Goal: Task Accomplishment & Management: Use online tool/utility

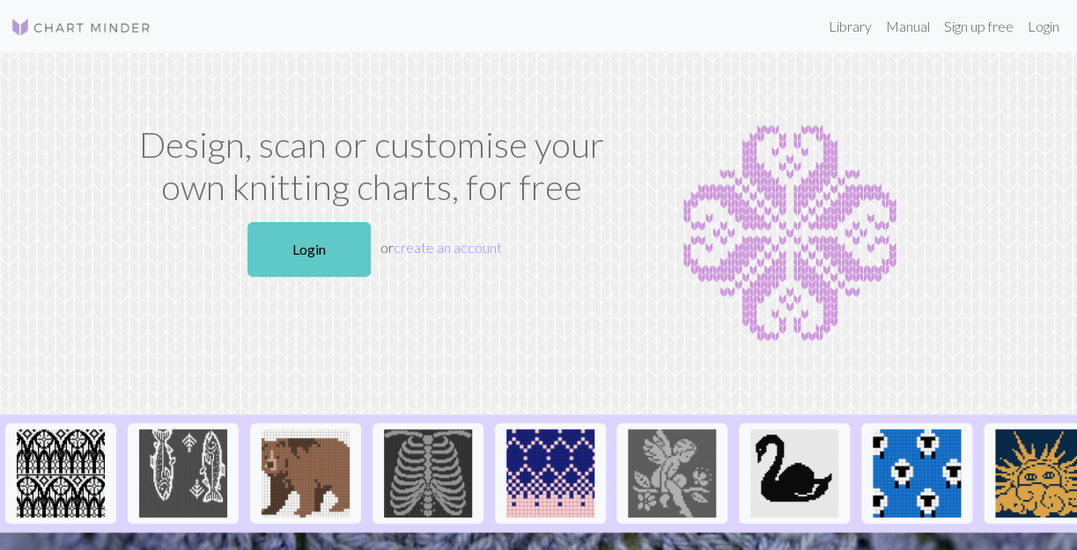
click at [329, 230] on link "Login" at bounding box center [308, 249] width 123 height 55
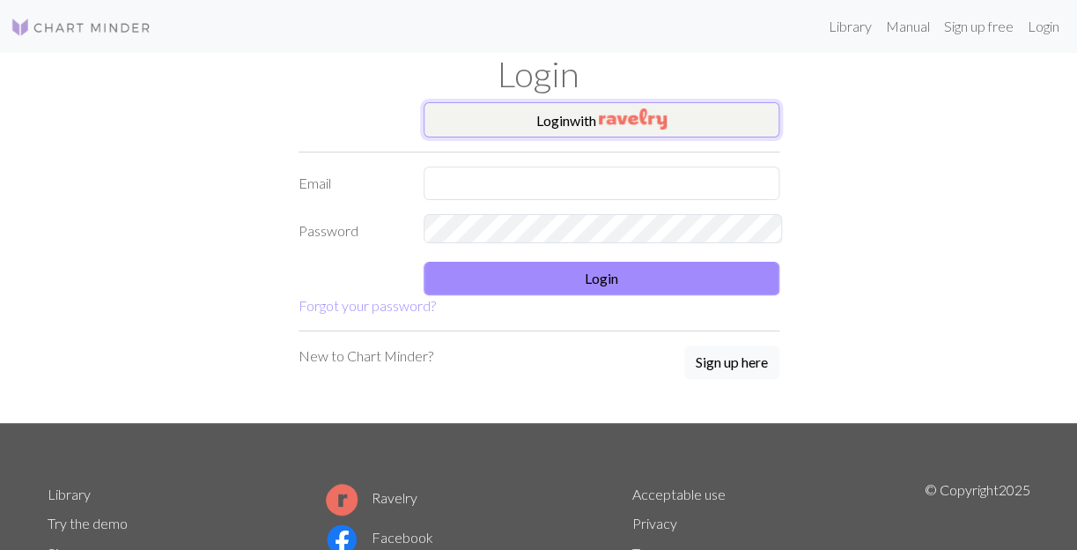
click at [574, 110] on button "Login with" at bounding box center [602, 119] width 356 height 35
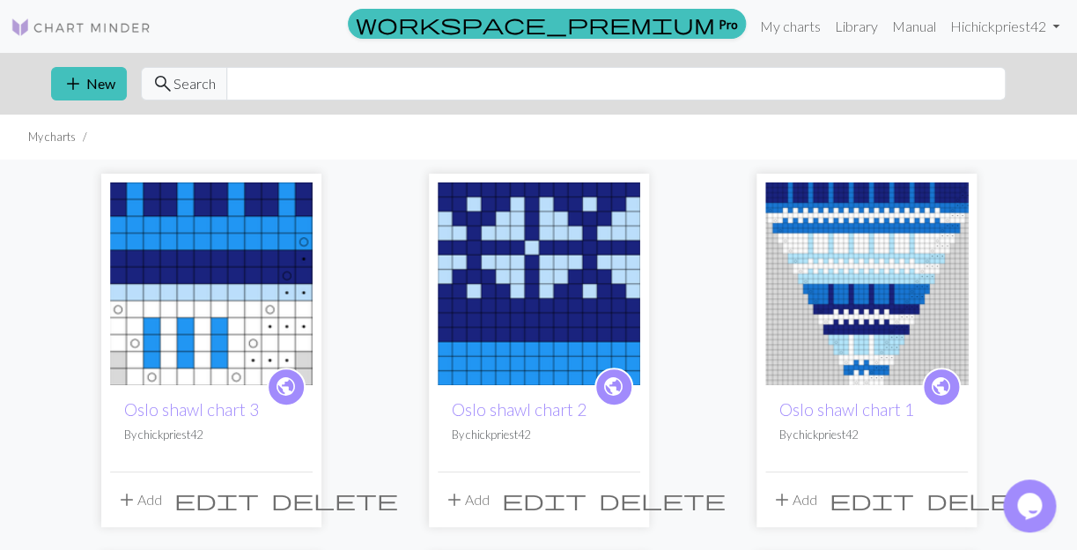
click at [438, 284] on img at bounding box center [539, 283] width 203 height 203
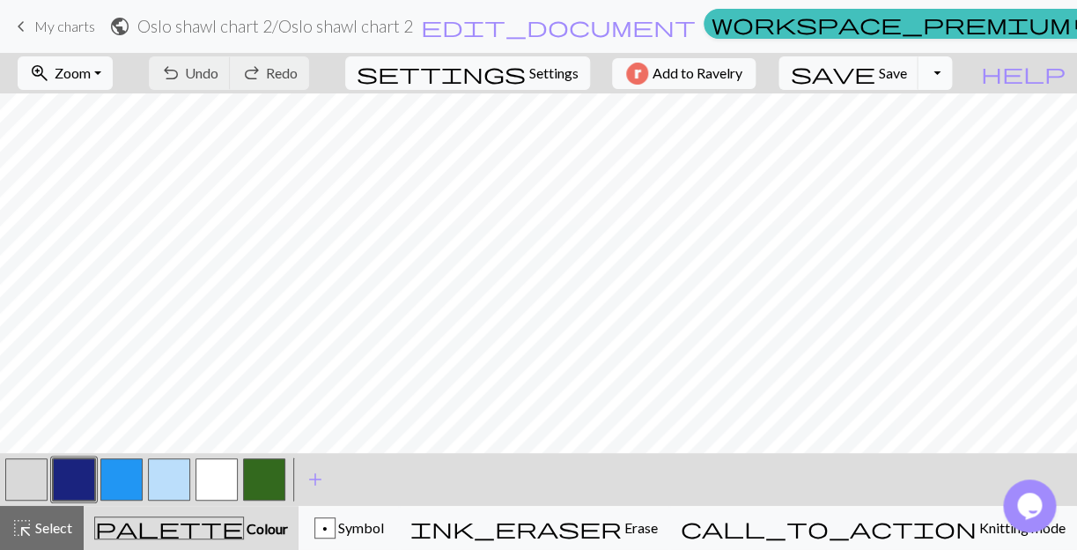
click at [951, 69] on button "Toggle Dropdown" at bounding box center [934, 72] width 33 height 33
click at [924, 114] on button "file_copy Save a copy" at bounding box center [806, 110] width 291 height 28
click at [78, 485] on button "button" at bounding box center [74, 479] width 42 height 42
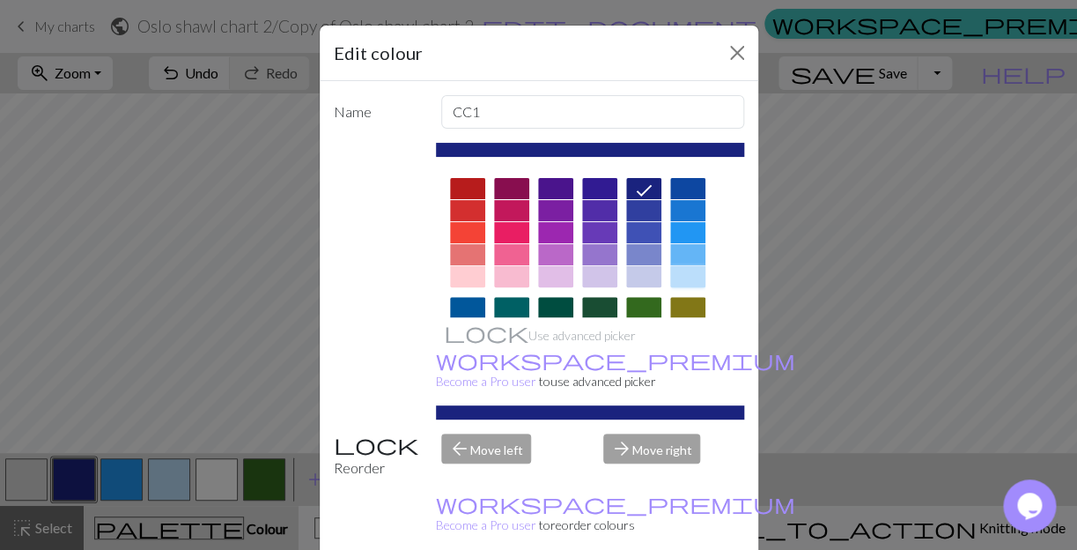
click at [685, 266] on div at bounding box center [687, 276] width 35 height 21
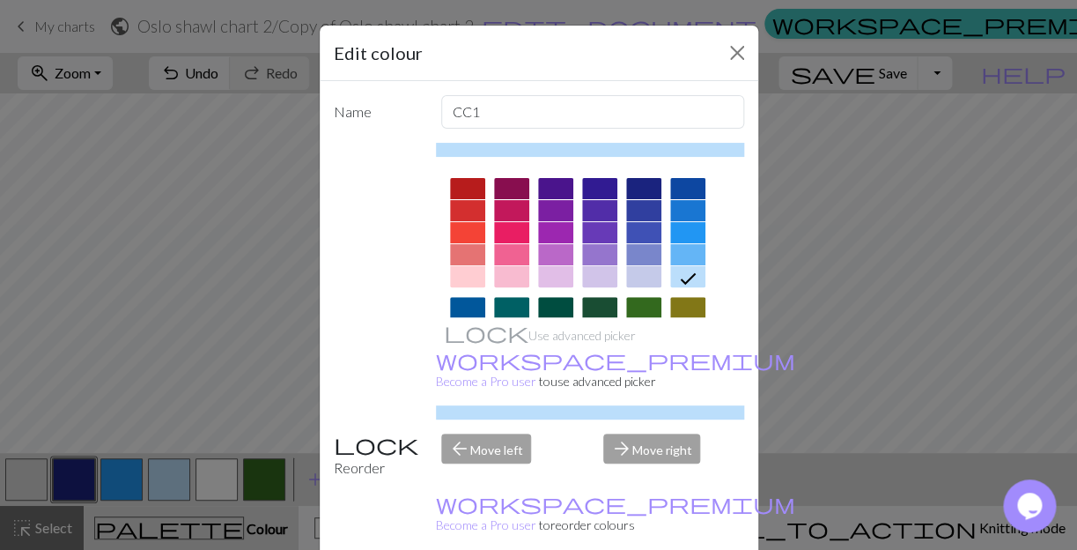
drag, startPoint x: 654, startPoint y: 502, endPoint x: 601, endPoint y: 491, distance: 54.9
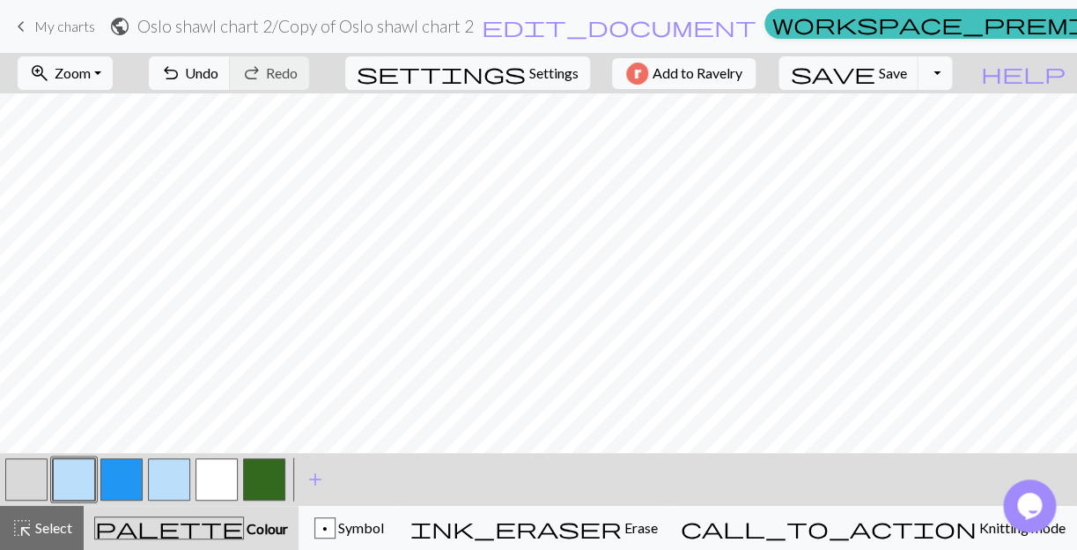
click at [172, 485] on button "button" at bounding box center [169, 479] width 42 height 42
click at [175, 485] on button "button" at bounding box center [169, 479] width 42 height 42
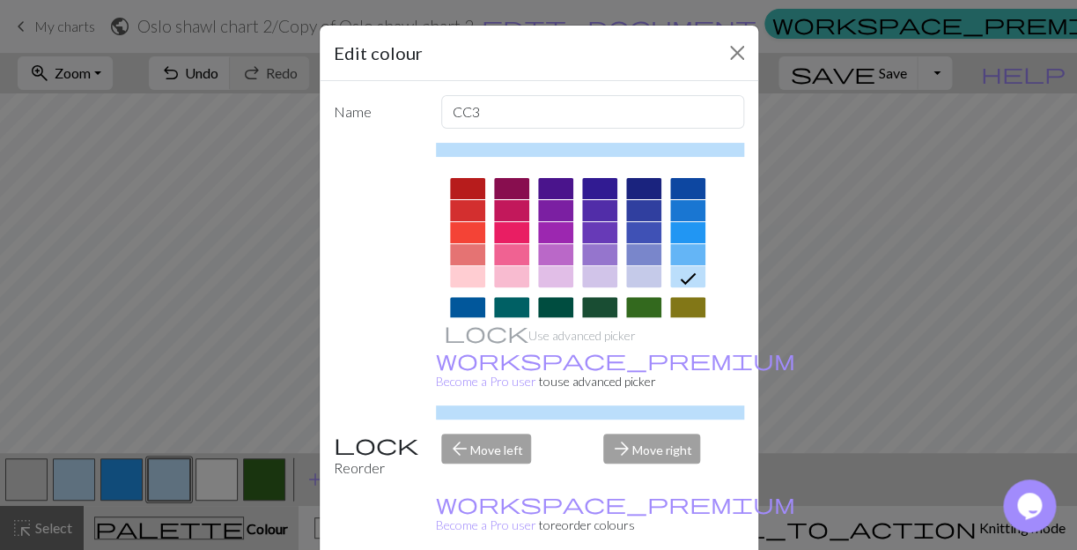
click at [644, 178] on div at bounding box center [643, 188] width 35 height 21
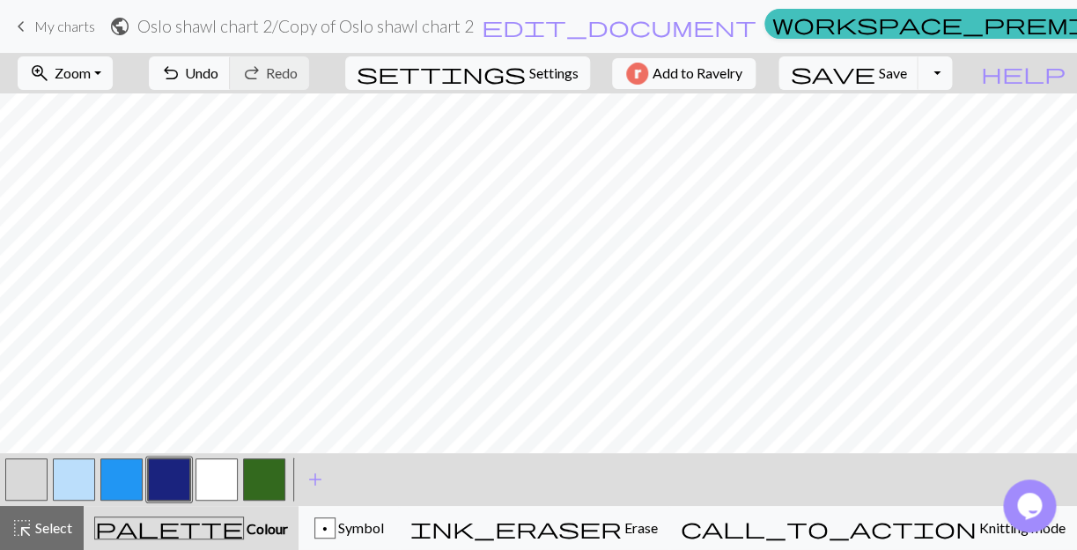
click at [123, 483] on button "button" at bounding box center [121, 479] width 42 height 42
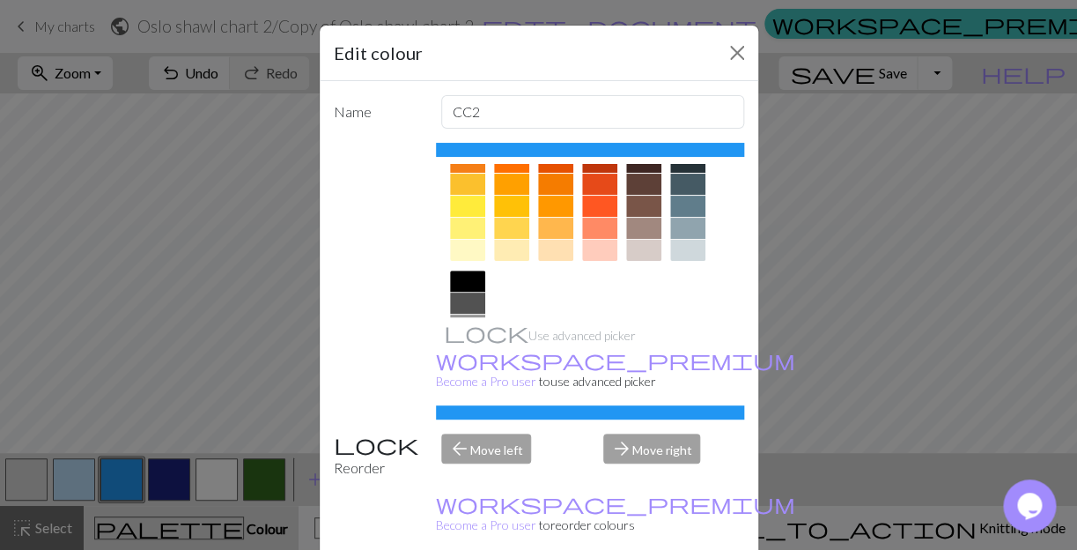
scroll to position [346, 0]
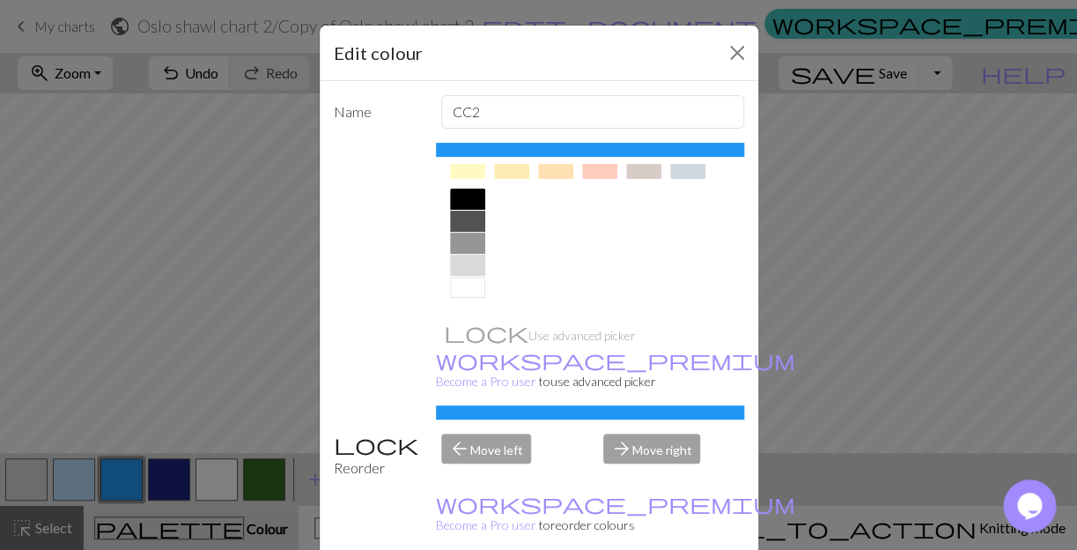
click at [470, 277] on div at bounding box center [467, 287] width 35 height 21
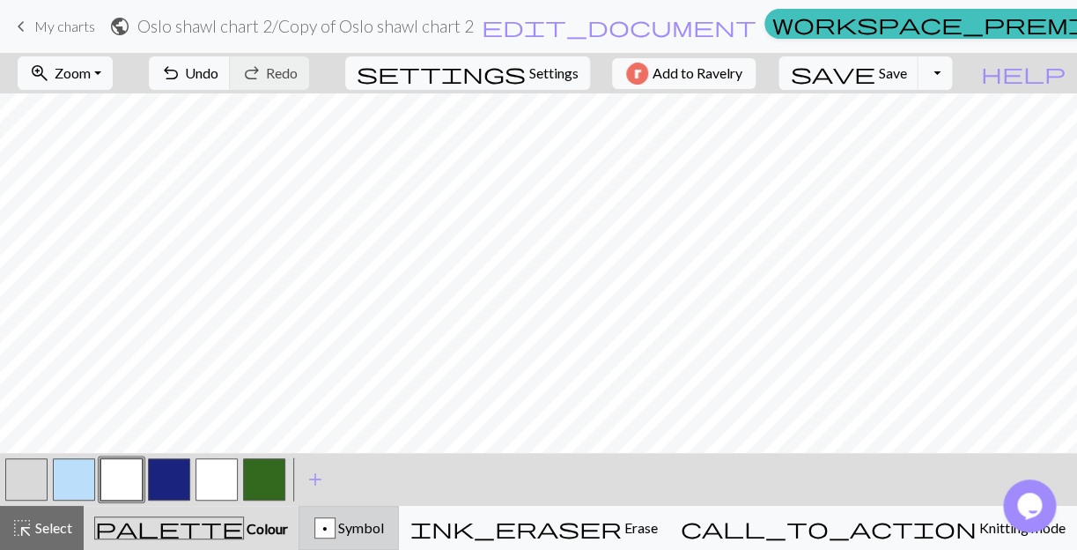
click at [384, 526] on span "Symbol" at bounding box center [360, 527] width 48 height 17
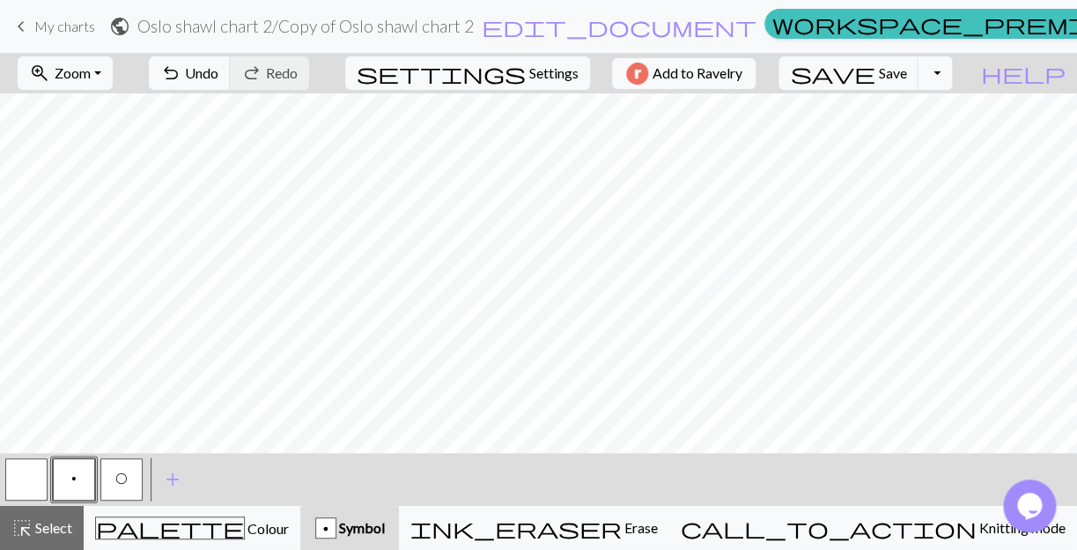
drag, startPoint x: 128, startPoint y: 483, endPoint x: 137, endPoint y: 456, distance: 27.9
click at [126, 481] on button "O" at bounding box center [121, 479] width 42 height 42
click at [231, 66] on button "undo Undo Undo" at bounding box center [190, 72] width 82 height 33
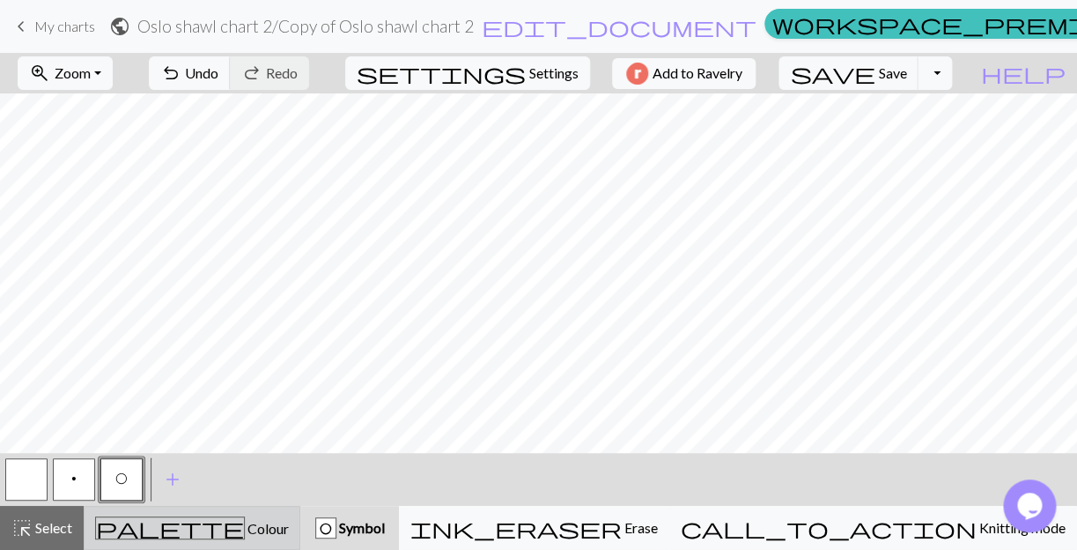
click at [245, 528] on span "Colour" at bounding box center [267, 528] width 44 height 17
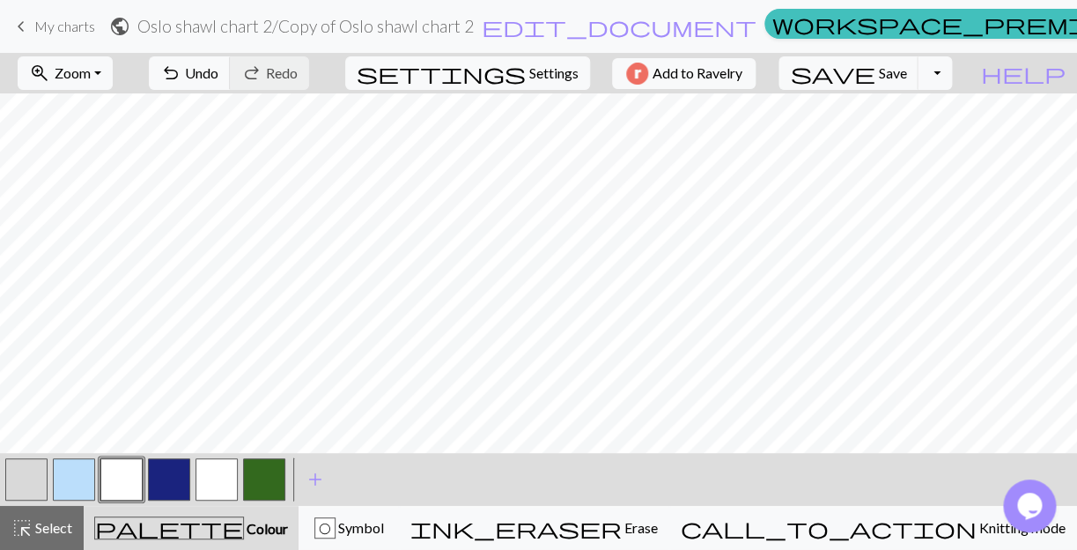
click at [27, 483] on button "button" at bounding box center [26, 479] width 42 height 42
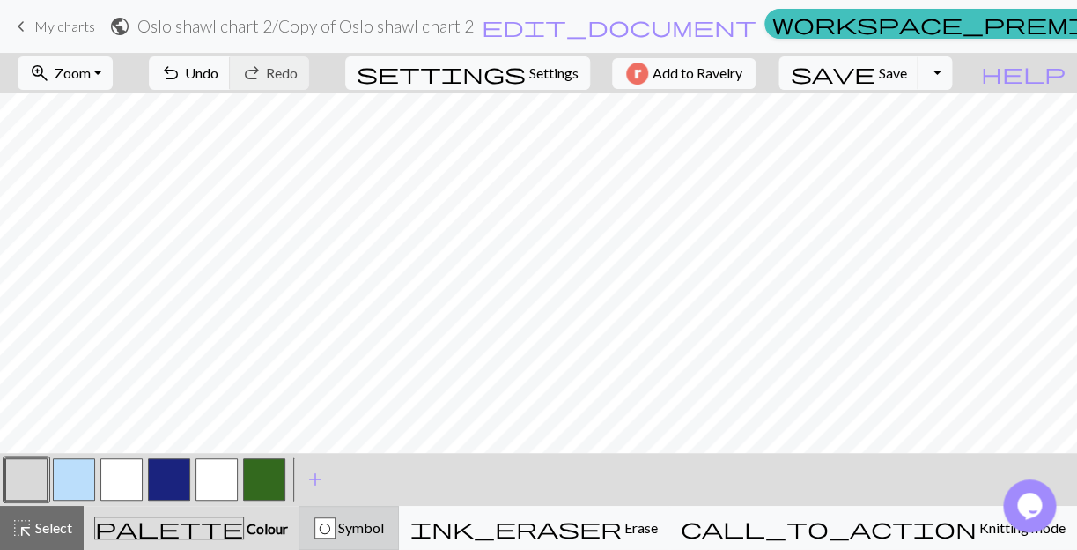
click at [384, 525] on span "Symbol" at bounding box center [360, 527] width 48 height 17
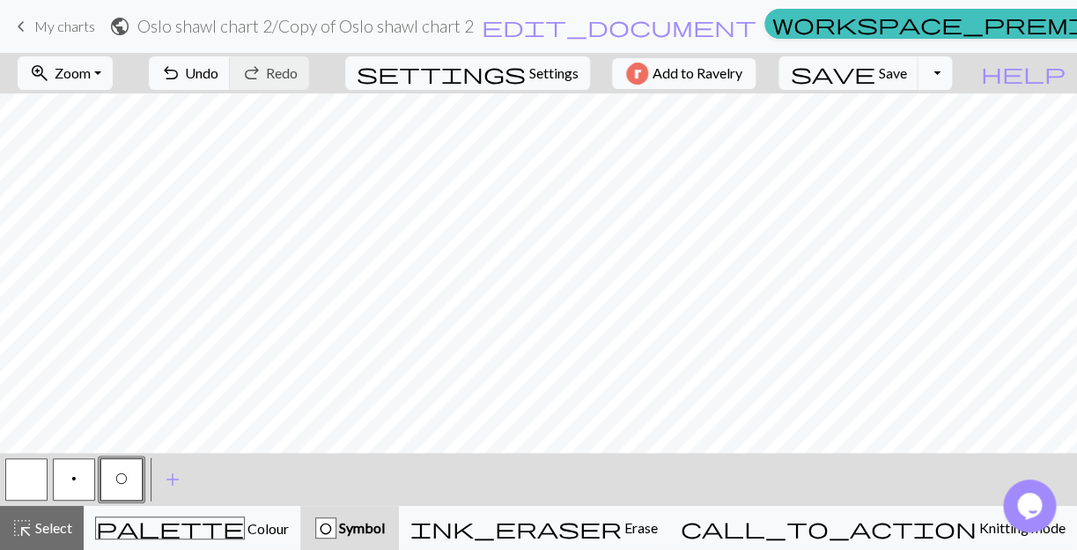
click at [336, 525] on div "O" at bounding box center [325, 528] width 19 height 21
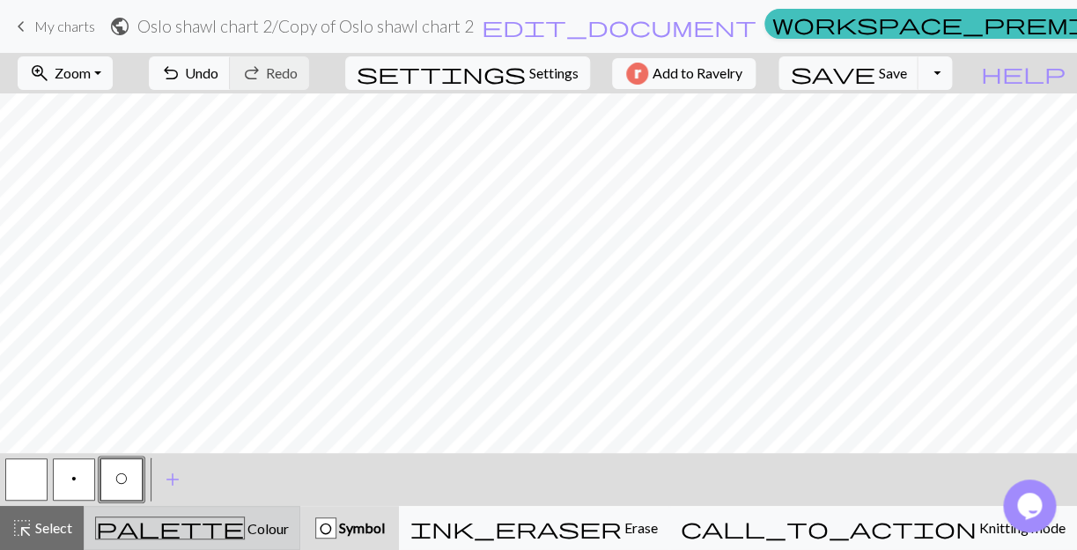
click at [245, 531] on span "Colour" at bounding box center [267, 528] width 44 height 17
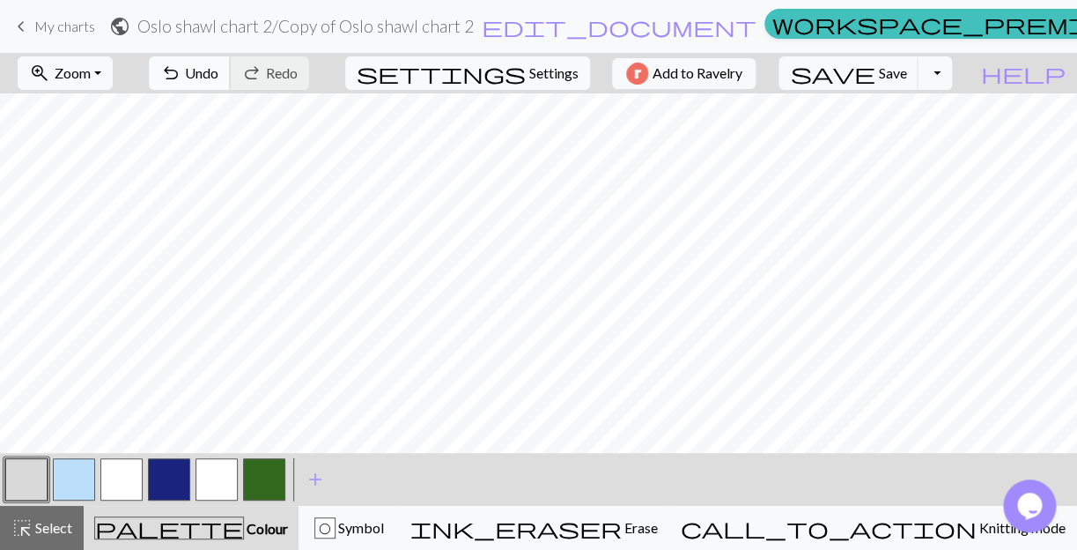
click at [218, 68] on span "Undo" at bounding box center [201, 72] width 33 height 17
click at [384, 525] on span "Symbol" at bounding box center [360, 527] width 48 height 17
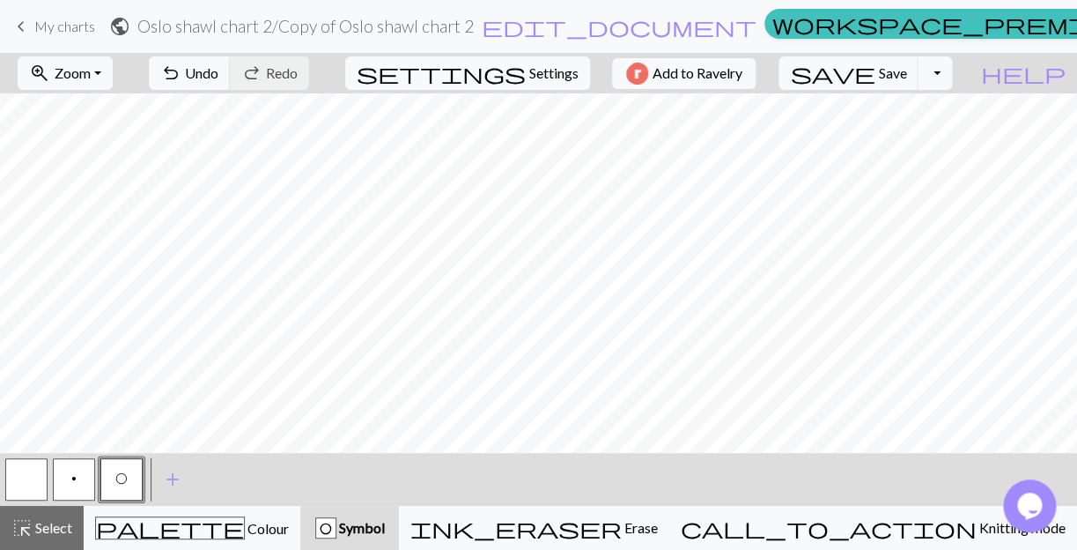
click at [76, 481] on span "p" at bounding box center [73, 478] width 5 height 14
click at [22, 481] on button "button" at bounding box center [26, 479] width 42 height 42
click at [398, 28] on h2 "Oslo shawl chart 2 / Copy of Oslo shawl chart 2" at bounding box center [305, 26] width 336 height 20
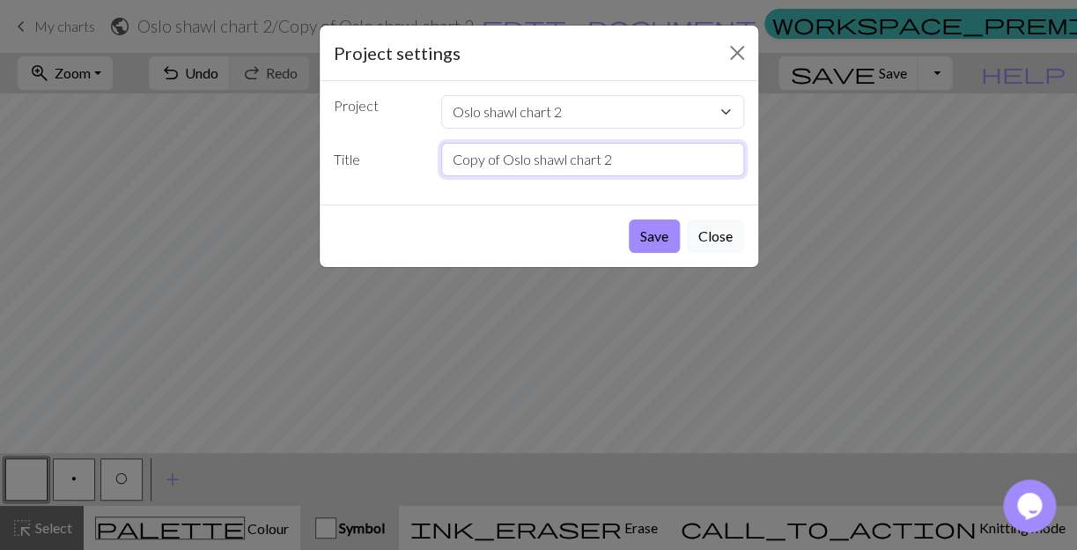
drag, startPoint x: 451, startPoint y: 139, endPoint x: 496, endPoint y: 144, distance: 45.1
click at [496, 144] on input "Copy of Oslo shawl chart 2" at bounding box center [592, 159] width 303 height 33
click at [559, 143] on input "Oslo shawl chart 2" at bounding box center [592, 159] width 303 height 33
type input "Oslo shawl chart 2 A"
click at [665, 219] on button "Save" at bounding box center [654, 235] width 51 height 33
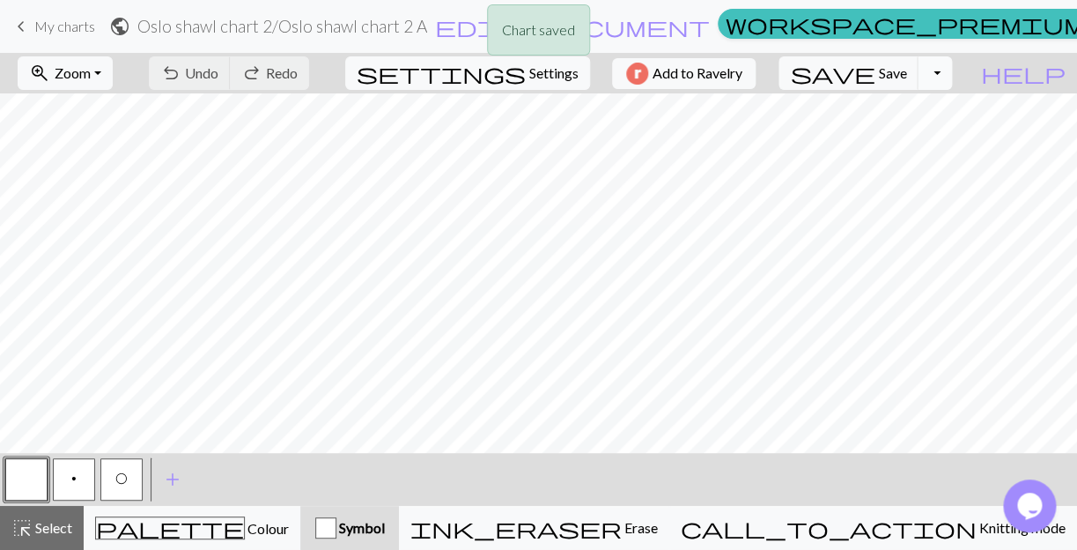
click at [951, 75] on button "Toggle Dropdown" at bounding box center [934, 72] width 33 height 33
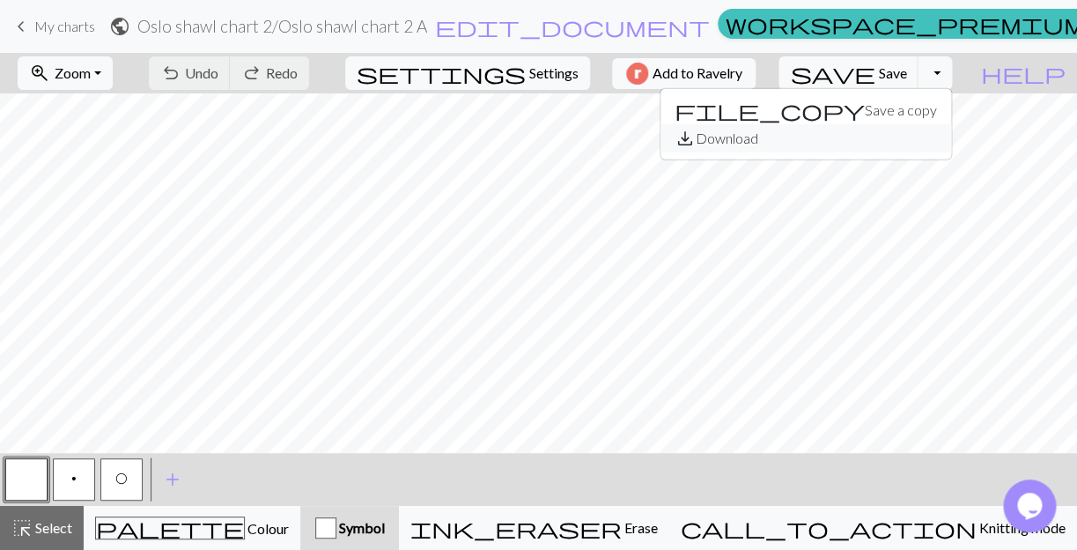
click at [918, 136] on button "save_alt Download" at bounding box center [806, 138] width 291 height 28
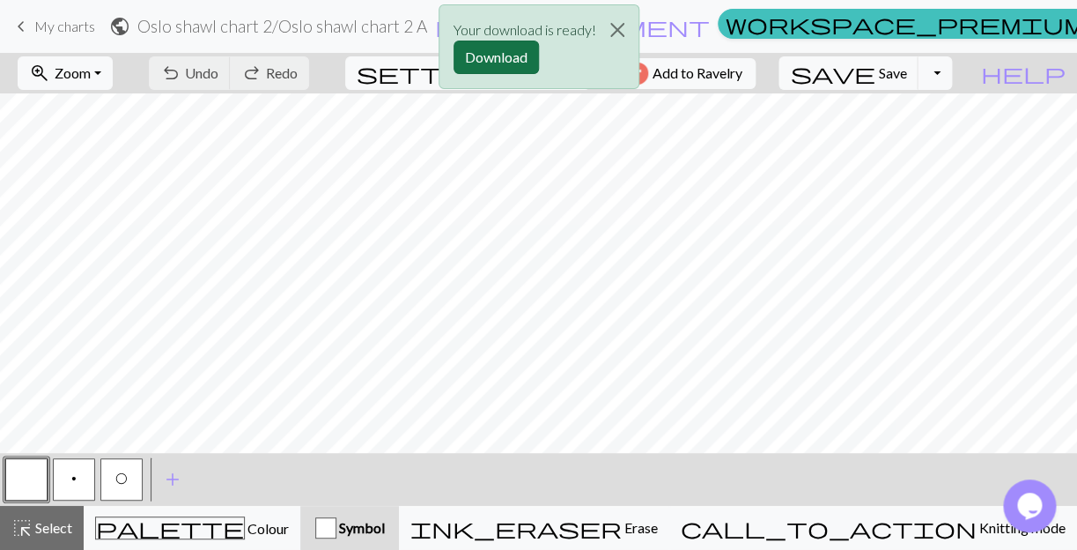
click at [498, 55] on button "Download" at bounding box center [496, 57] width 85 height 33
